Goal: Find specific page/section: Find specific page/section

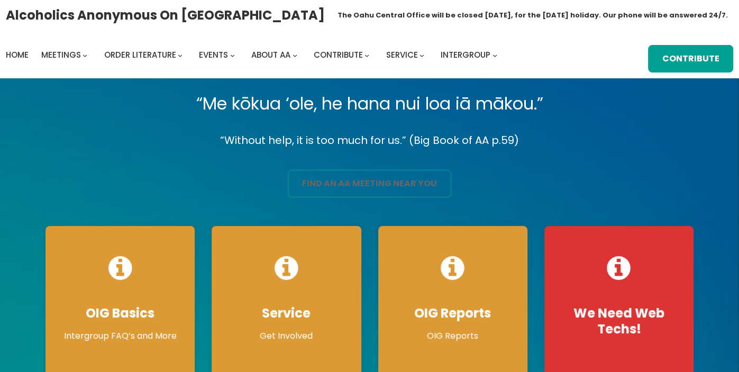
click at [397, 193] on link "find an aa meeting near you" at bounding box center [370, 184] width 164 height 28
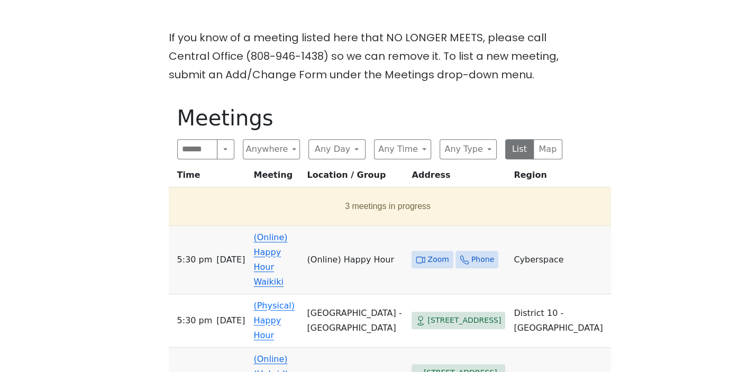
scroll to position [279, 0]
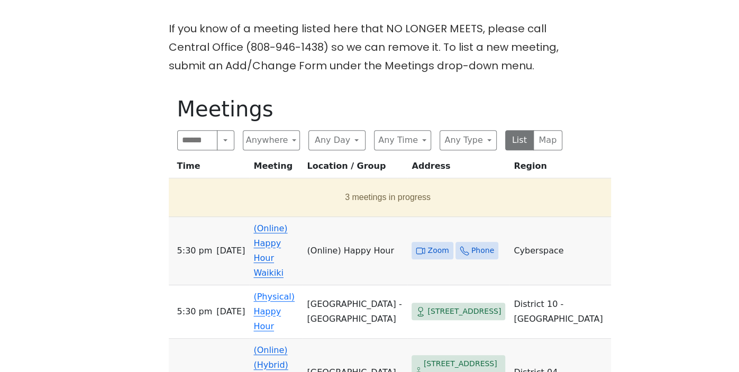
click at [287, 229] on link "(Online) Happy Hour Waikiki" at bounding box center [270, 250] width 34 height 55
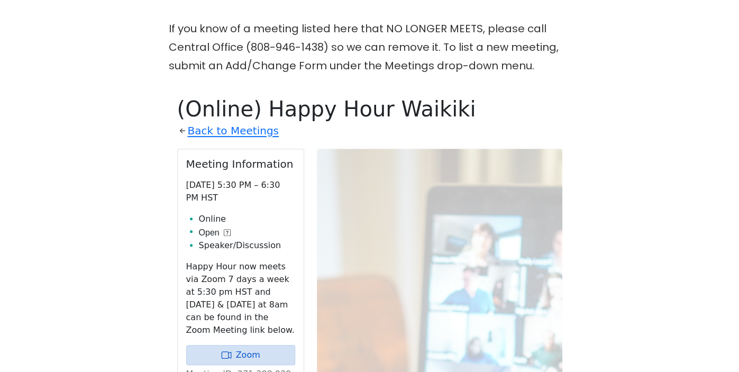
scroll to position [366, 0]
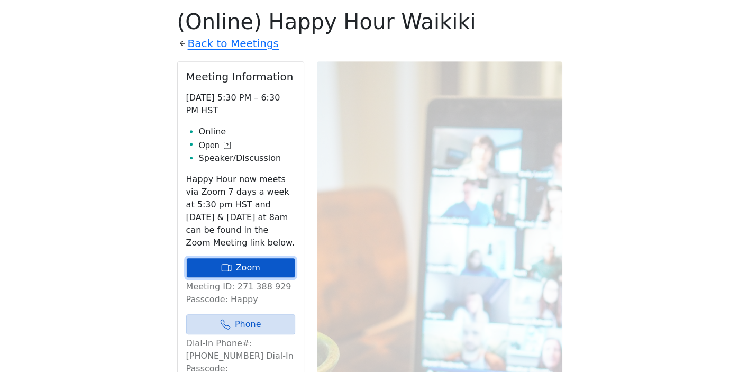
click at [263, 265] on link "Zoom" at bounding box center [240, 268] width 109 height 20
